Goal: Task Accomplishment & Management: Manage account settings

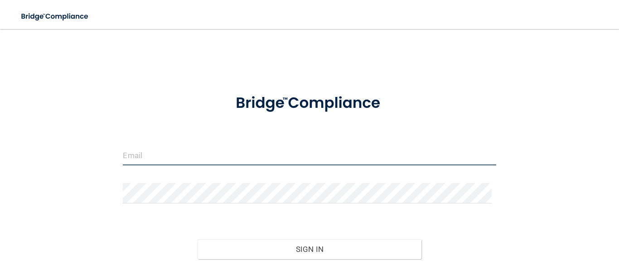
click at [204, 158] on input "email" at bounding box center [309, 155] width 373 height 20
type input "[EMAIL_ADDRESS][DOMAIN_NAME]"
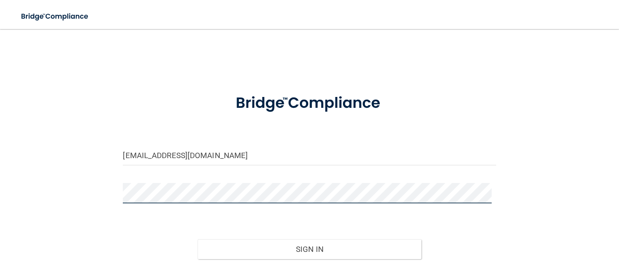
click at [198, 239] on button "Sign In" at bounding box center [310, 249] width 224 height 20
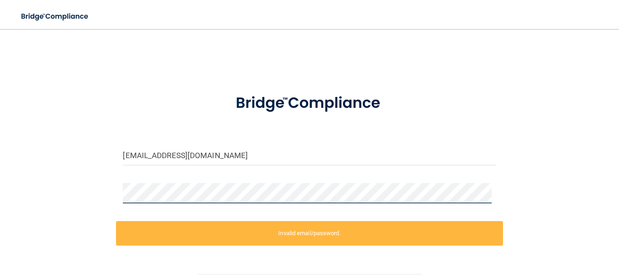
click at [74, 197] on div "[EMAIL_ADDRESS][DOMAIN_NAME] Invalid email/password. You don't have permission …" at bounding box center [309, 182] width 583 height 289
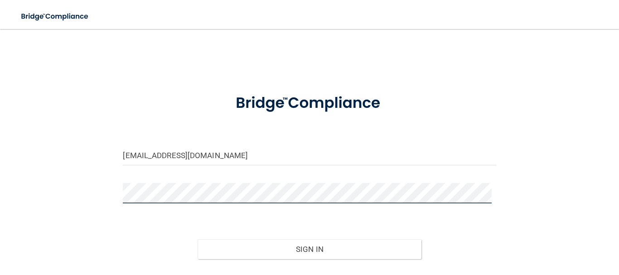
click at [198, 239] on button "Sign In" at bounding box center [310, 249] width 224 height 20
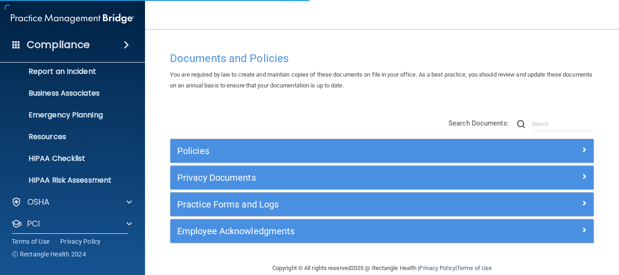
scroll to position [101, 0]
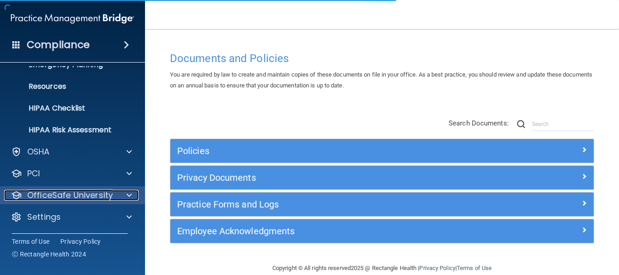
click at [66, 197] on p "OfficeSafe University" at bounding box center [70, 195] width 86 height 11
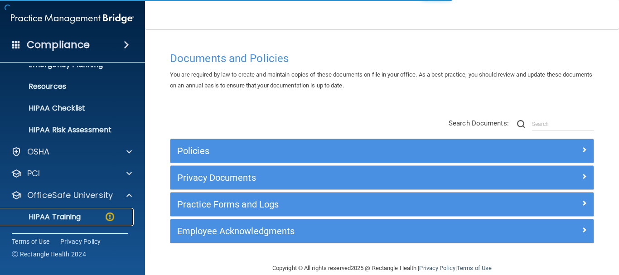
click at [89, 216] on div "HIPAA Training" at bounding box center [68, 216] width 124 height 9
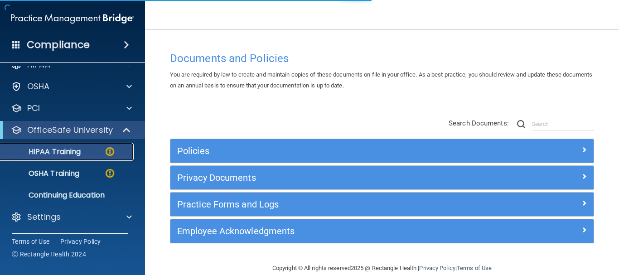
scroll to position [14, 0]
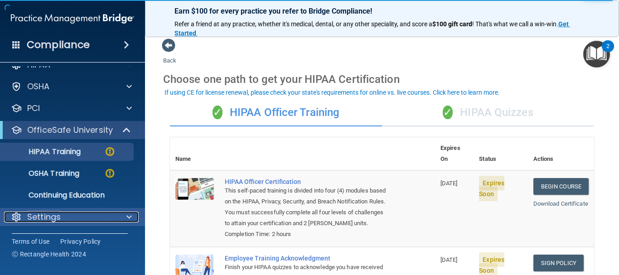
click at [44, 215] on p "Settings" at bounding box center [44, 217] width 34 height 11
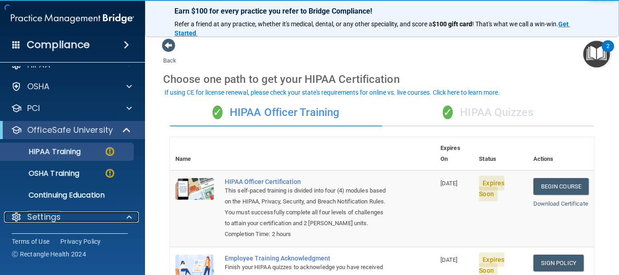
scroll to position [101, 0]
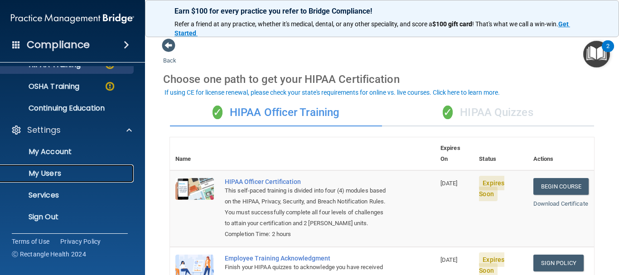
click at [51, 177] on p "My Users" at bounding box center [68, 173] width 124 height 9
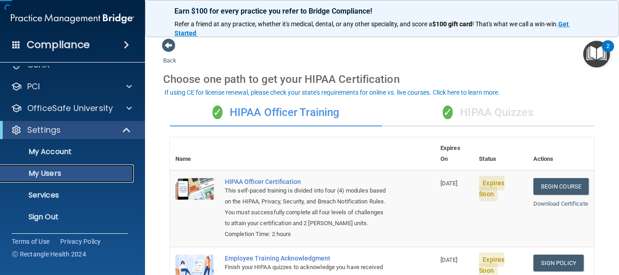
scroll to position [36, 0]
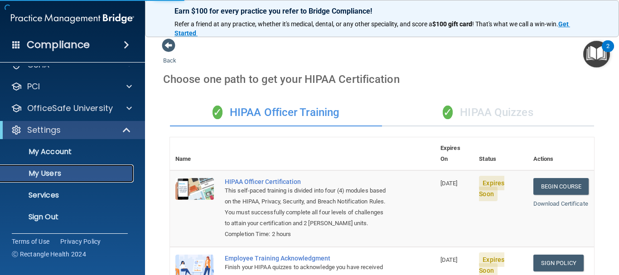
select select "20"
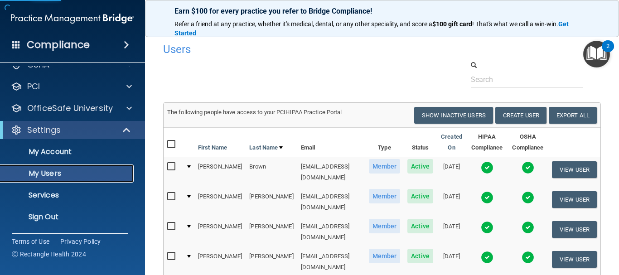
scroll to position [227, 0]
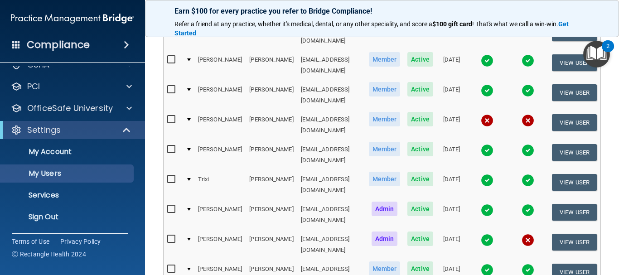
click at [167, 116] on input "checkbox" at bounding box center [172, 119] width 10 height 7
checkbox input "true"
click at [588, 114] on button "View User" at bounding box center [574, 122] width 45 height 17
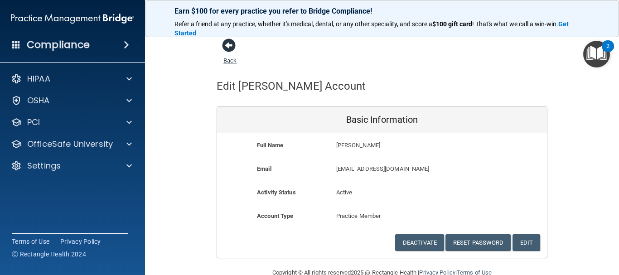
click at [225, 52] on span at bounding box center [229, 46] width 14 height 14
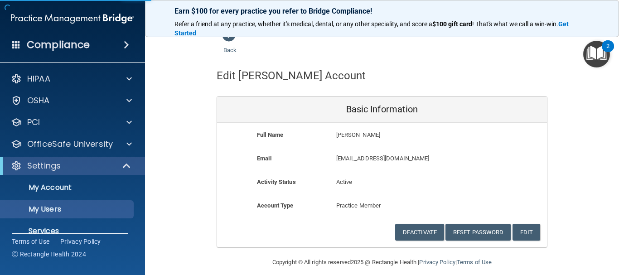
scroll to position [19, 0]
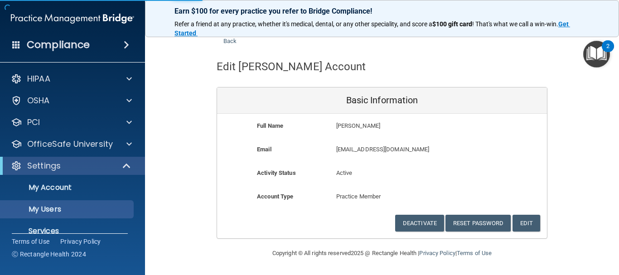
select select "20"
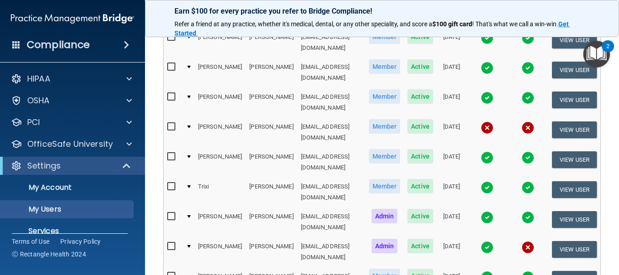
scroll to position [272, 0]
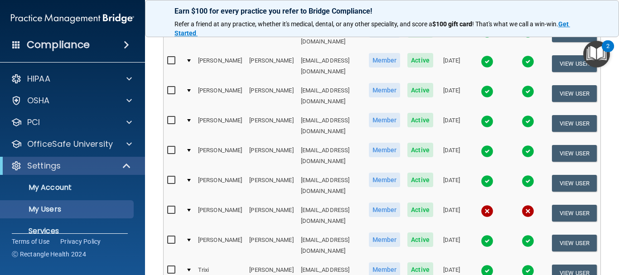
click at [167, 207] on input "checkbox" at bounding box center [172, 210] width 10 height 7
checkbox input "true"
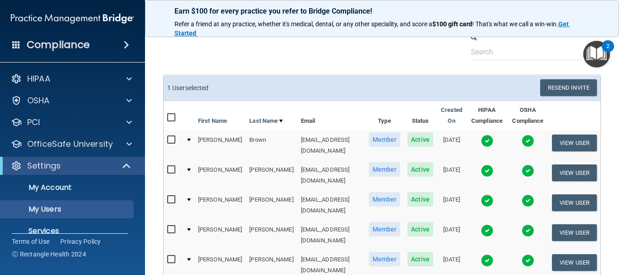
scroll to position [0, 0]
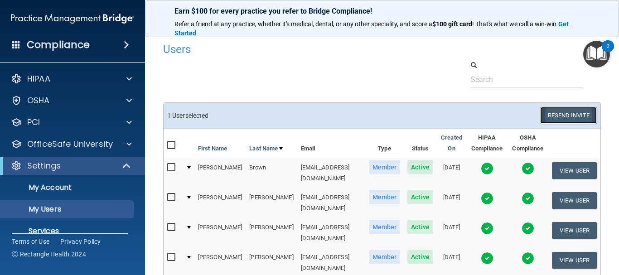
click at [556, 113] on button "Resend Invite" at bounding box center [568, 115] width 57 height 17
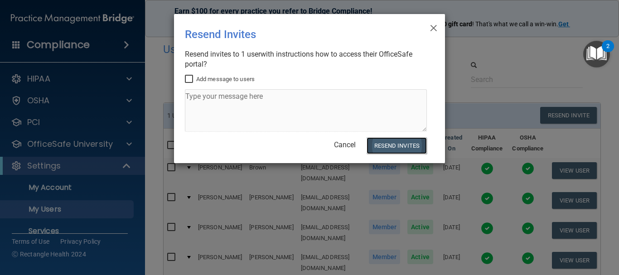
click at [388, 140] on button "Resend Invites" at bounding box center [396, 145] width 60 height 17
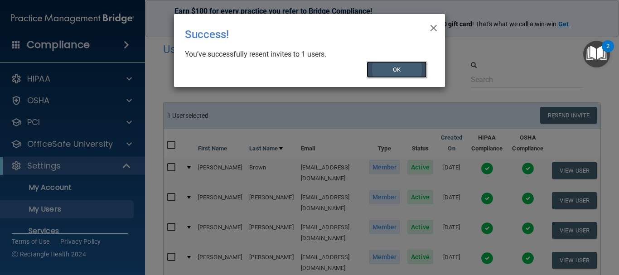
click at [398, 66] on button "OK" at bounding box center [396, 69] width 61 height 17
